Goal: Task Accomplishment & Management: Use online tool/utility

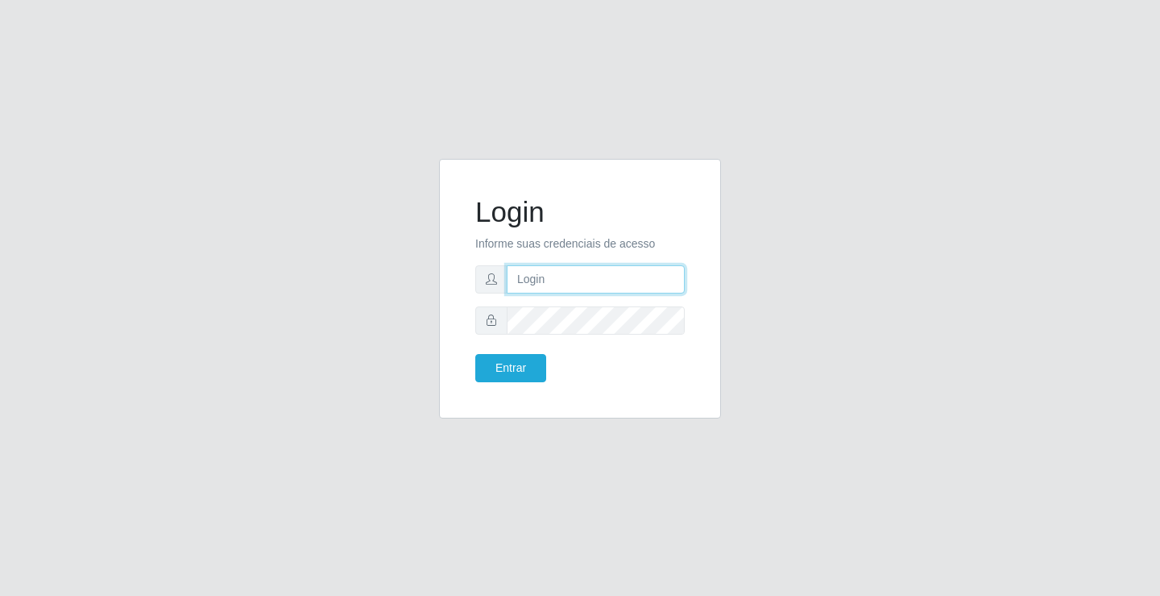
click at [555, 278] on input "text" at bounding box center [596, 279] width 178 height 28
type input "[PERSON_NAME]"
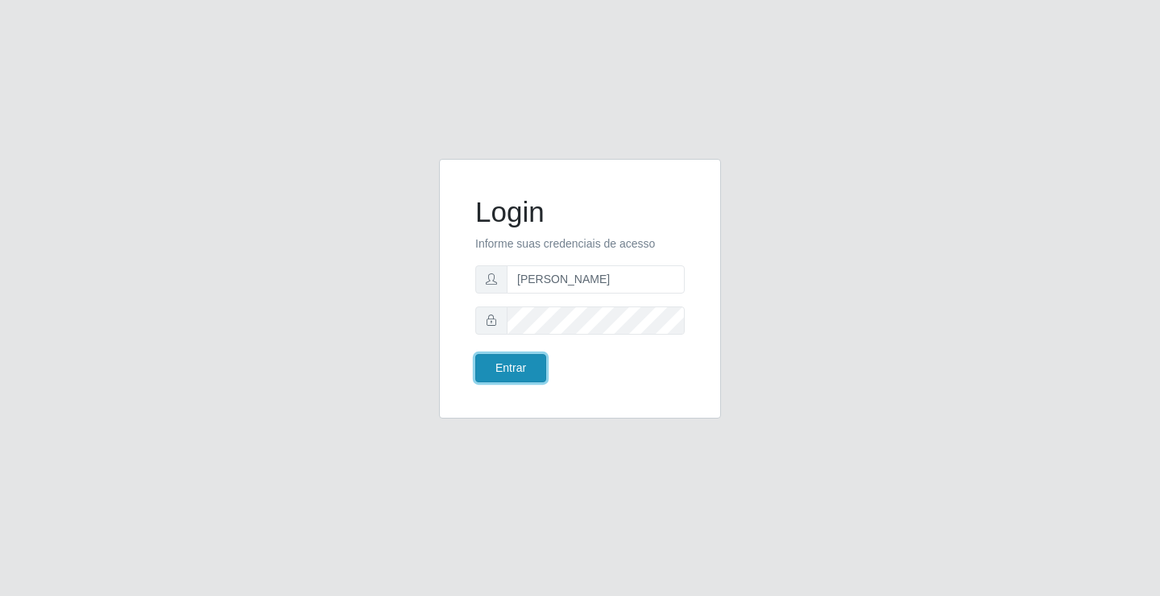
click at [525, 357] on button "Entrar" at bounding box center [510, 368] width 71 height 28
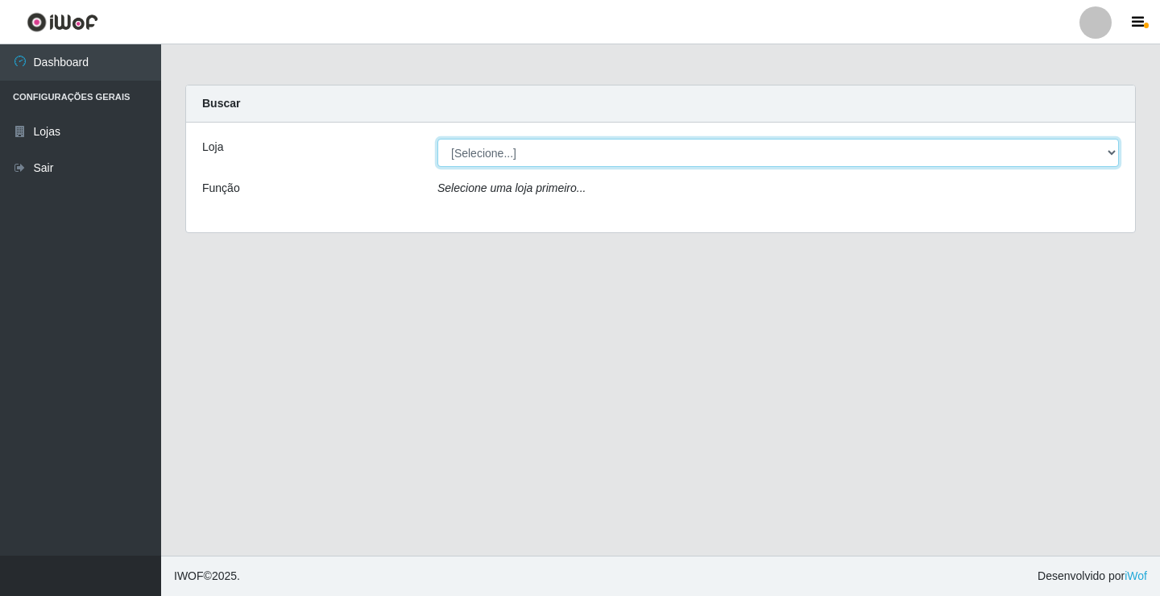
click at [501, 152] on select "[Selecione...] Ideal - Conceição" at bounding box center [779, 153] width 682 height 28
select select "231"
click at [438, 139] on select "[Selecione...] Ideal - Conceição" at bounding box center [779, 153] width 682 height 28
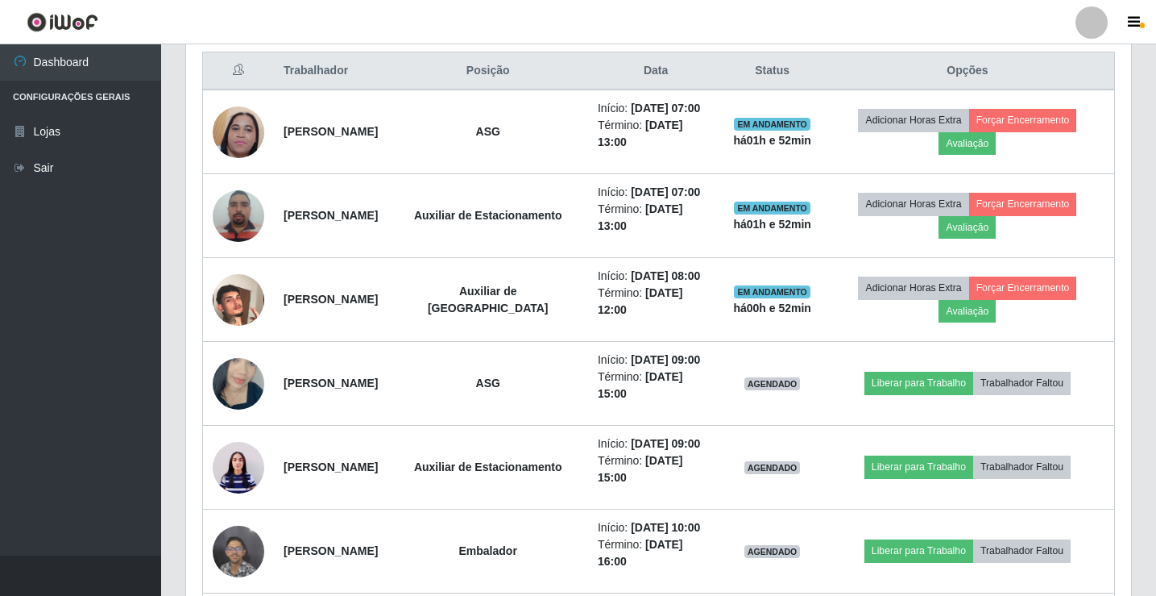
scroll to position [645, 0]
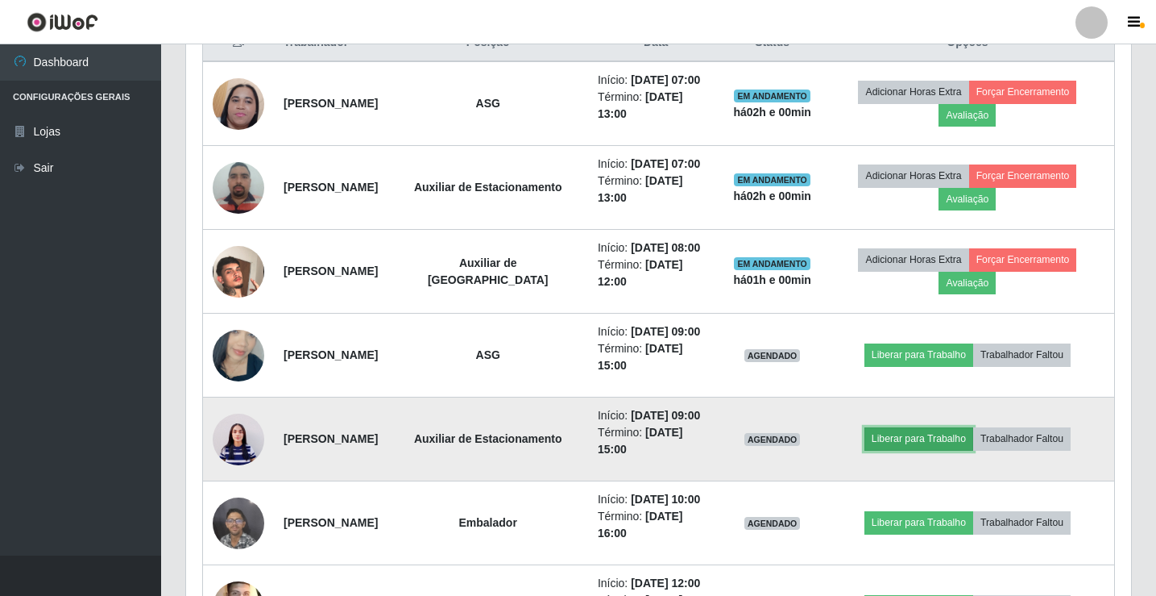
click at [904, 450] on button "Liberar para Trabalho" at bounding box center [919, 438] width 109 height 23
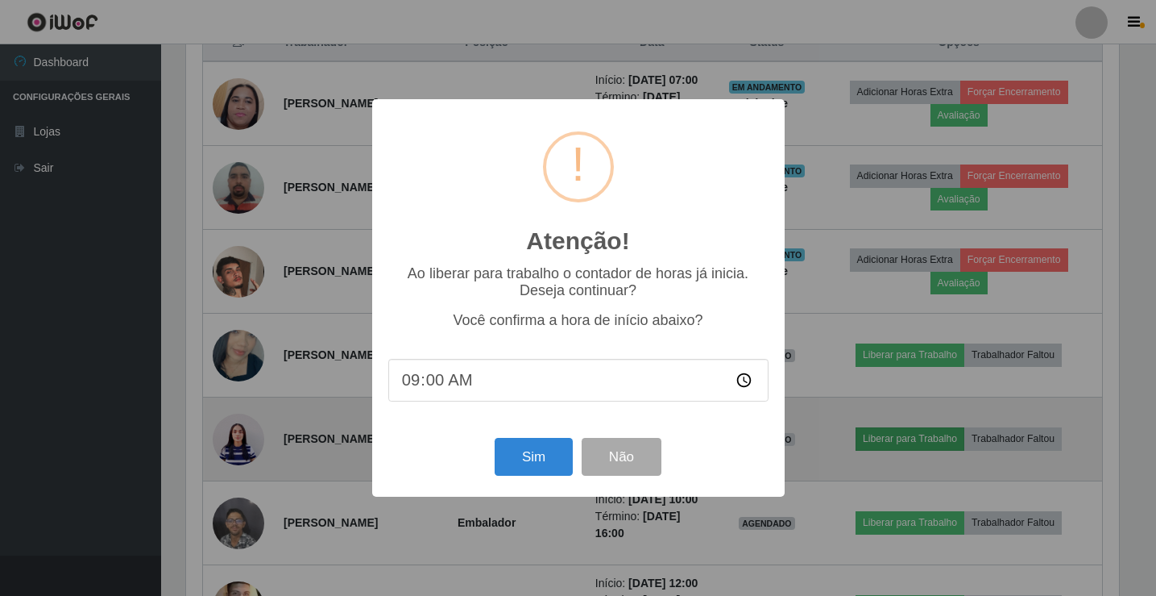
scroll to position [334, 937]
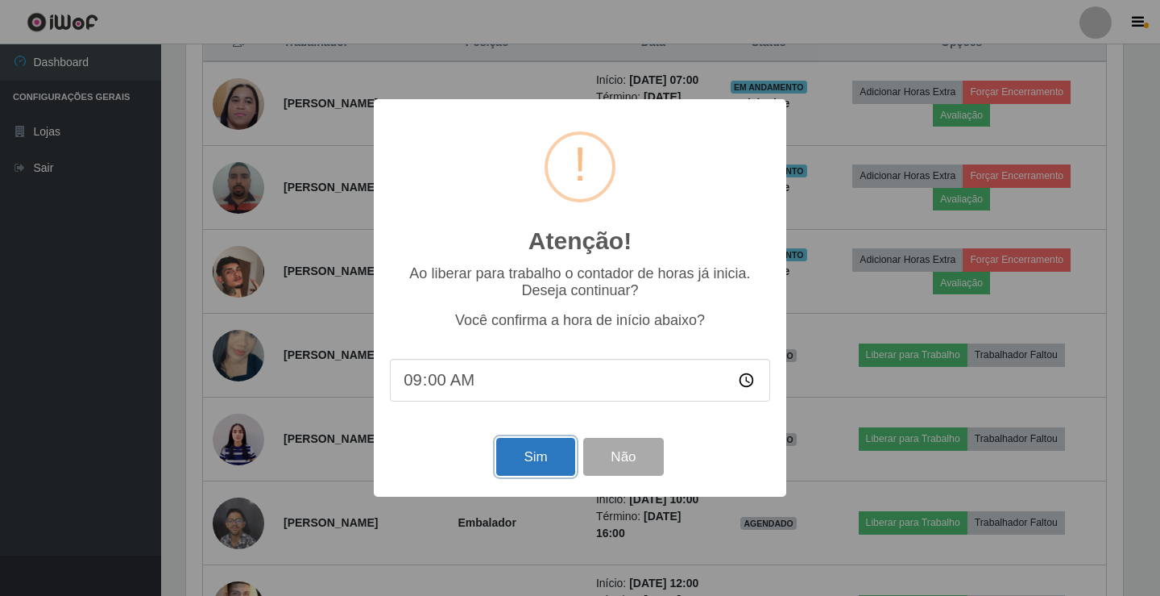
click at [550, 463] on button "Sim" at bounding box center [535, 457] width 78 height 38
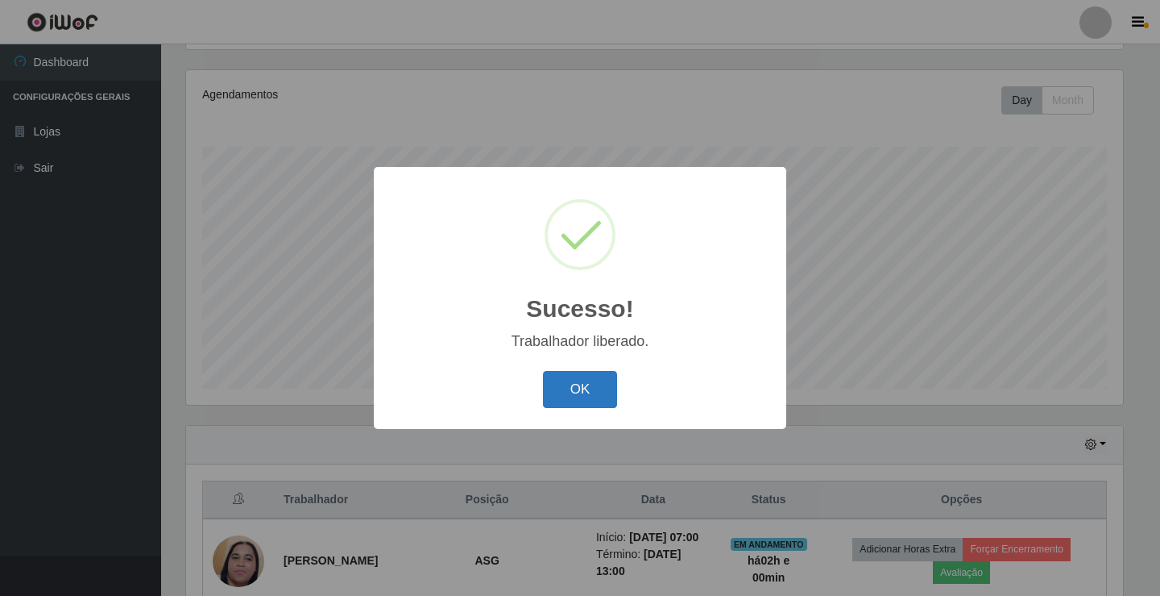
click at [570, 398] on button "OK" at bounding box center [580, 390] width 75 height 38
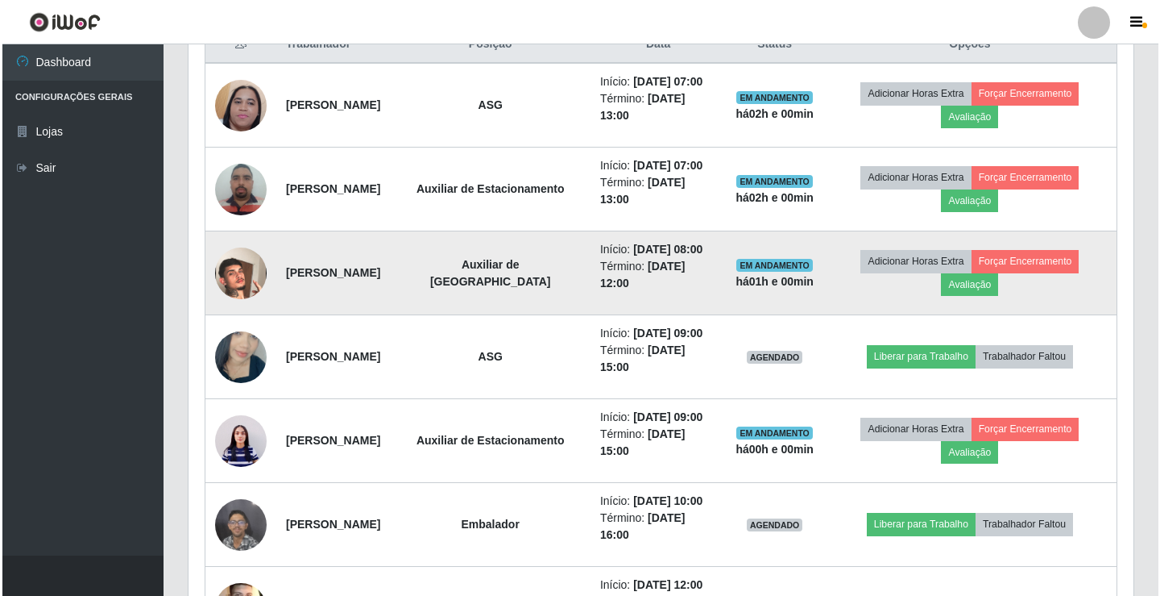
scroll to position [671, 0]
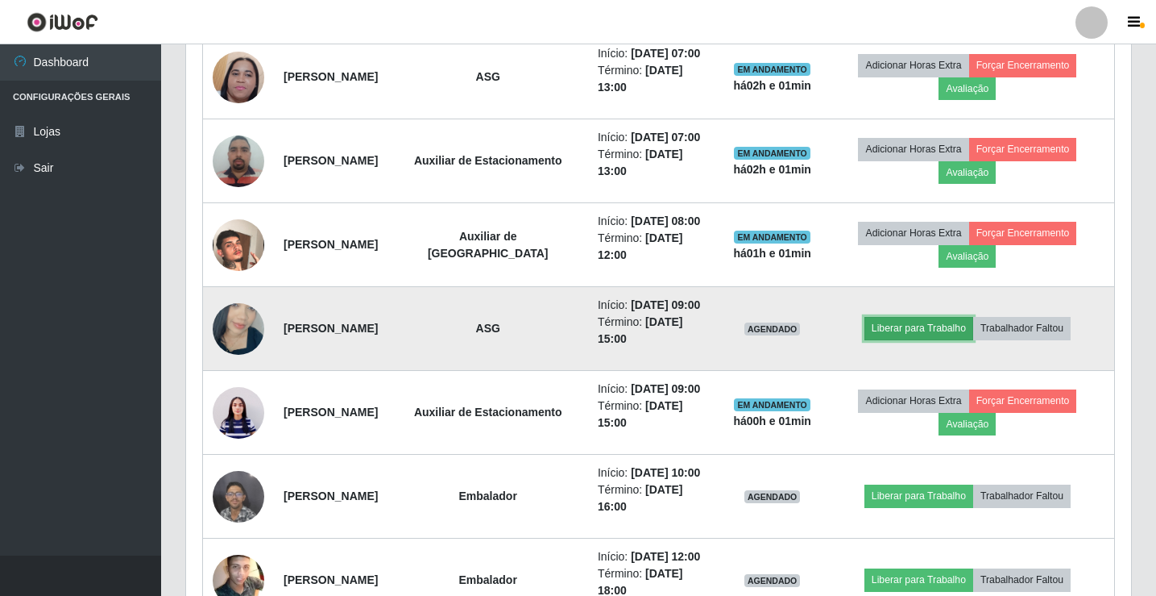
click at [907, 339] on button "Liberar para Trabalho" at bounding box center [919, 328] width 109 height 23
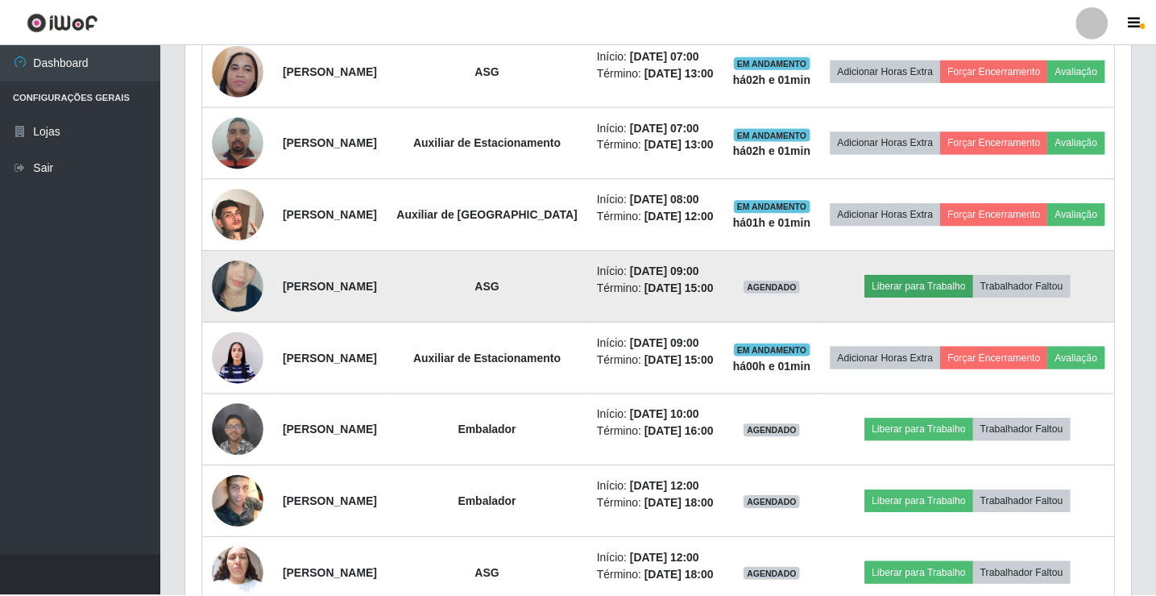
scroll to position [334, 937]
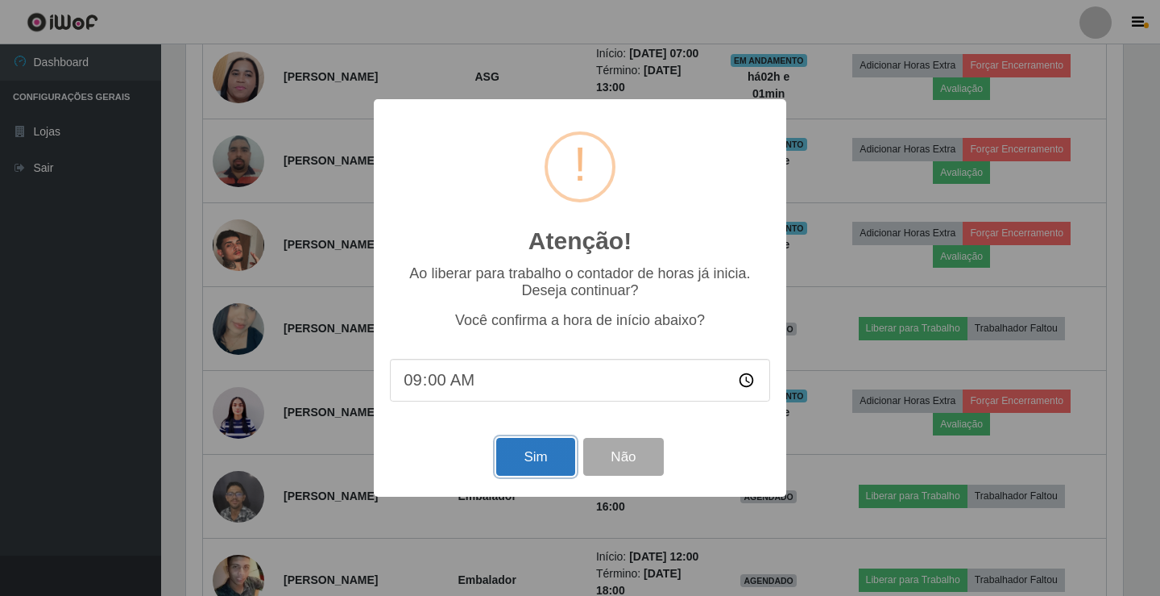
click at [522, 458] on button "Sim" at bounding box center [535, 457] width 78 height 38
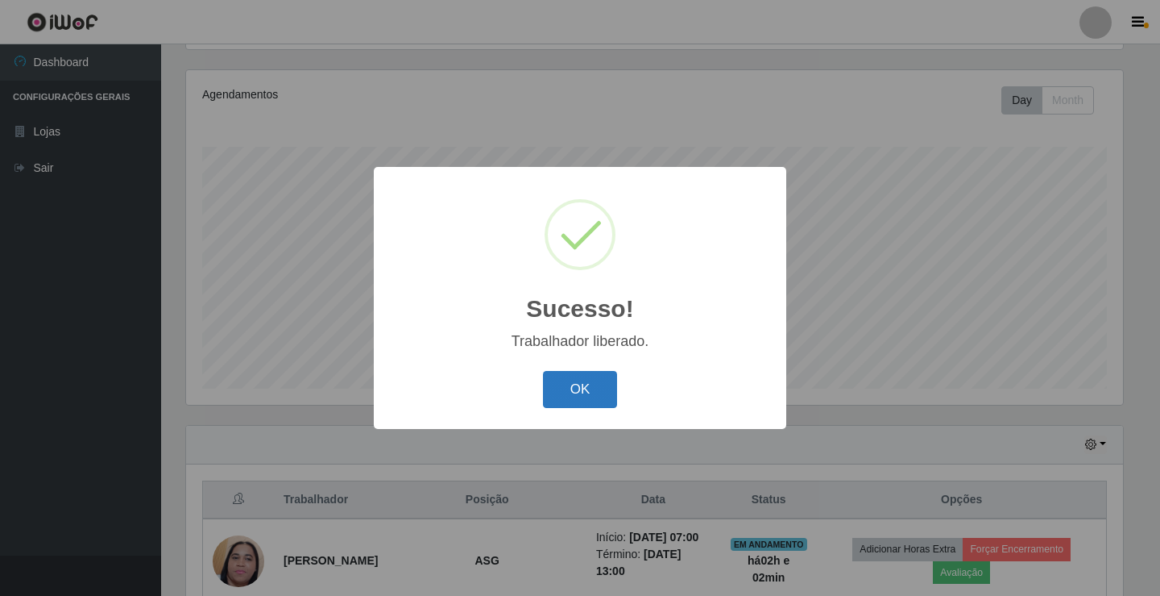
click at [569, 400] on button "OK" at bounding box center [580, 390] width 75 height 38
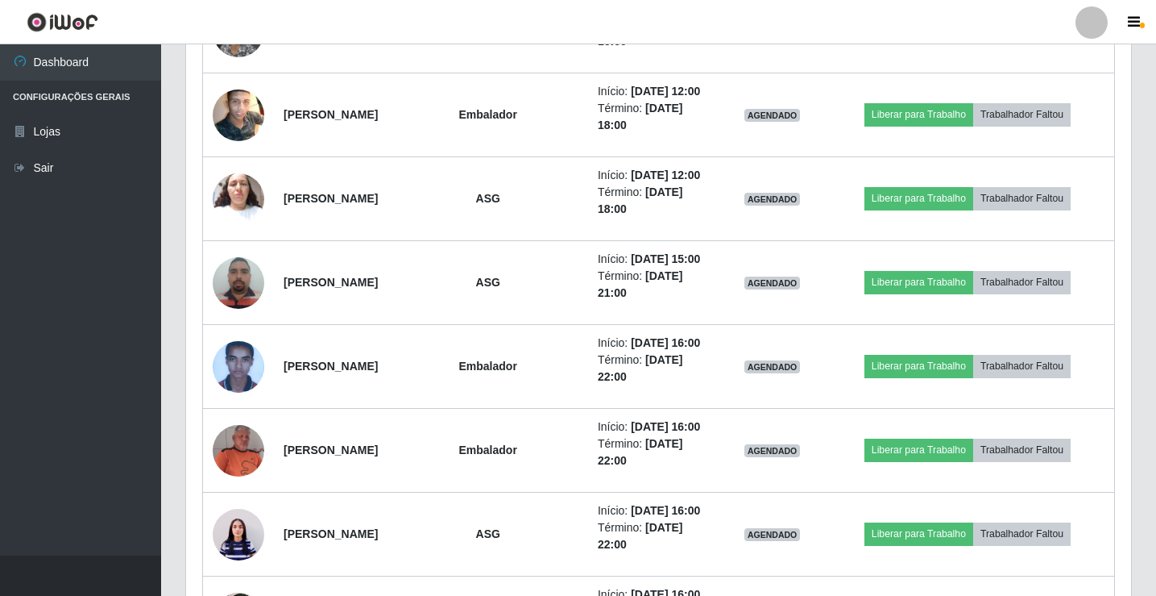
scroll to position [1094, 0]
